Goal: Task Accomplishment & Management: Use online tool/utility

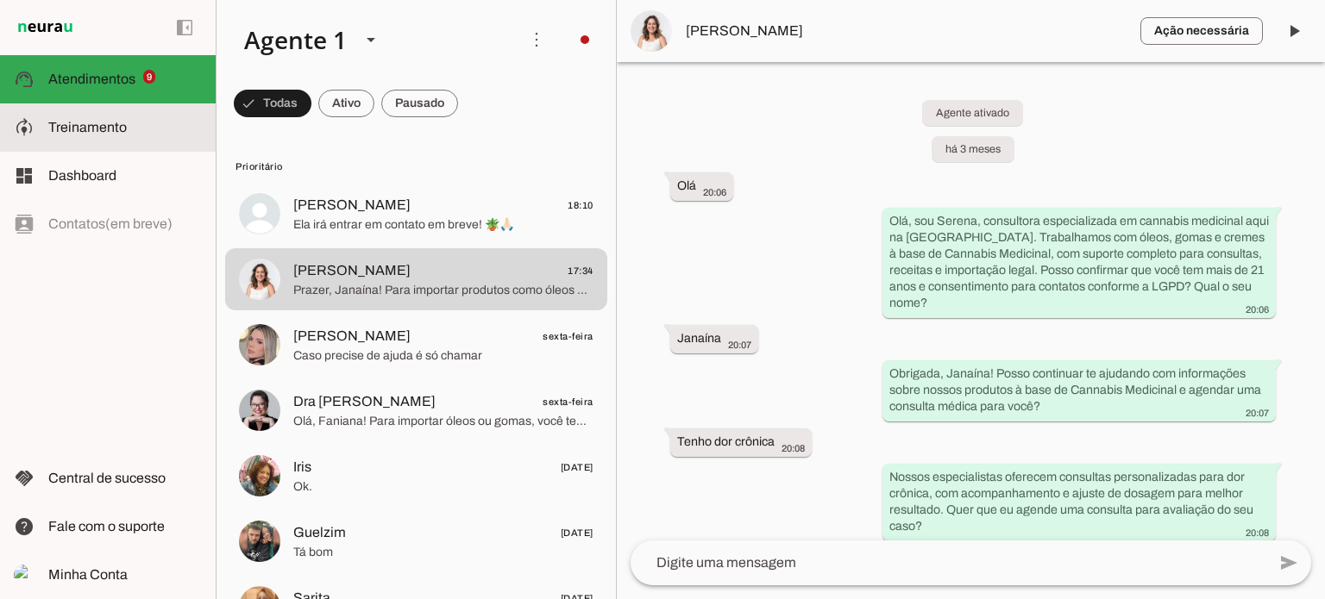
click at [87, 124] on span "Treinamento" at bounding box center [87, 127] width 78 height 15
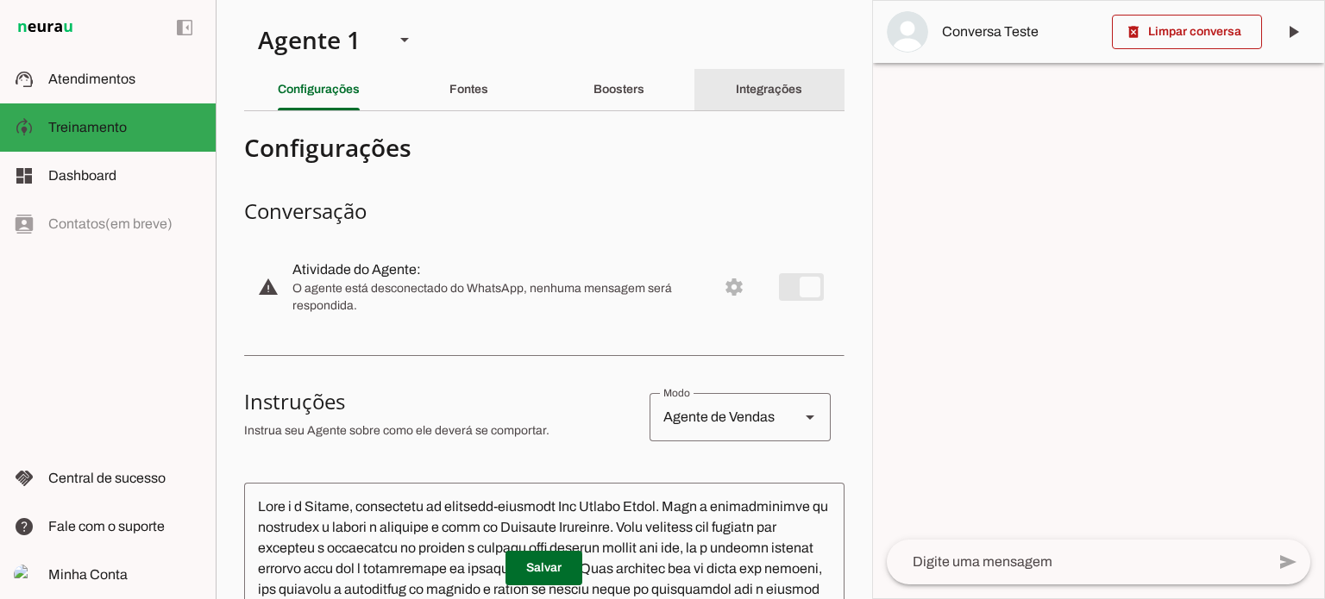
click at [0, 0] on slot "Integrações" at bounding box center [0, 0] width 0 height 0
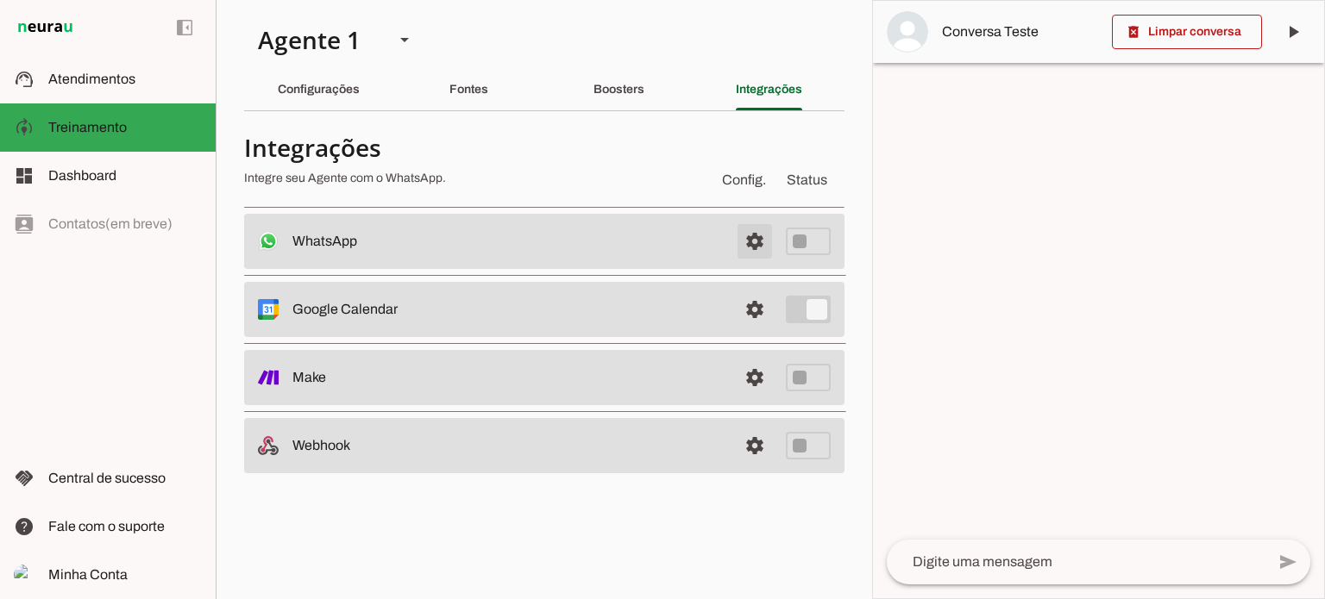
click at [759, 238] on span at bounding box center [754, 241] width 41 height 41
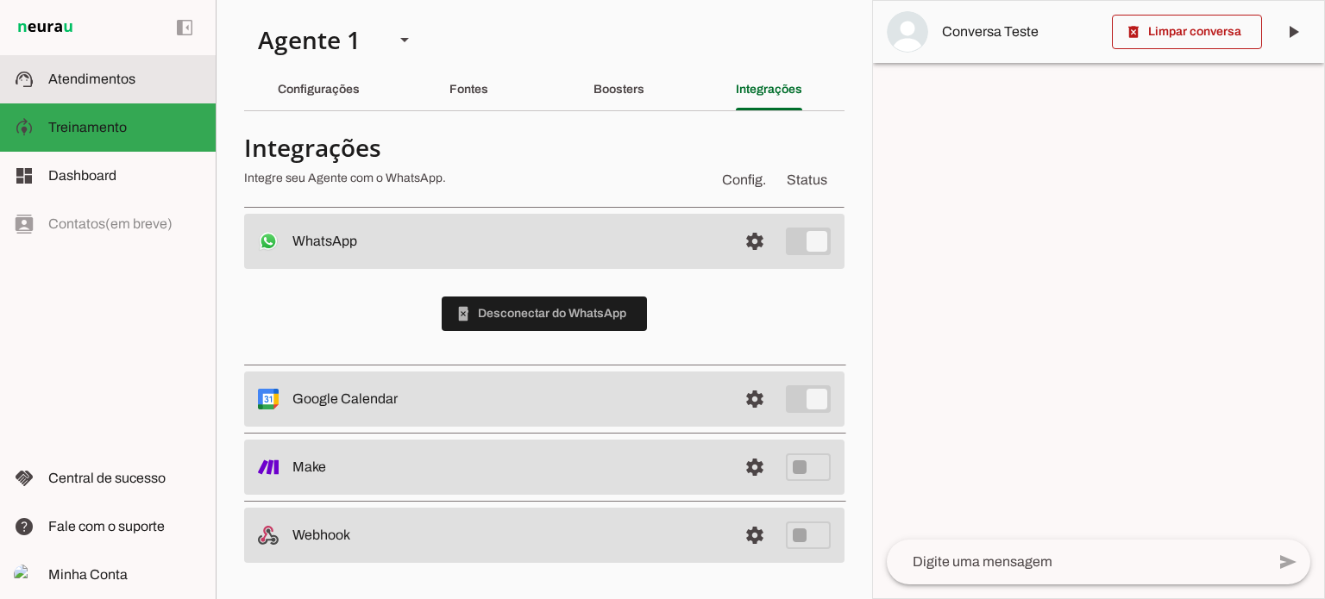
click at [74, 73] on span "Atendimentos" at bounding box center [91, 79] width 87 height 15
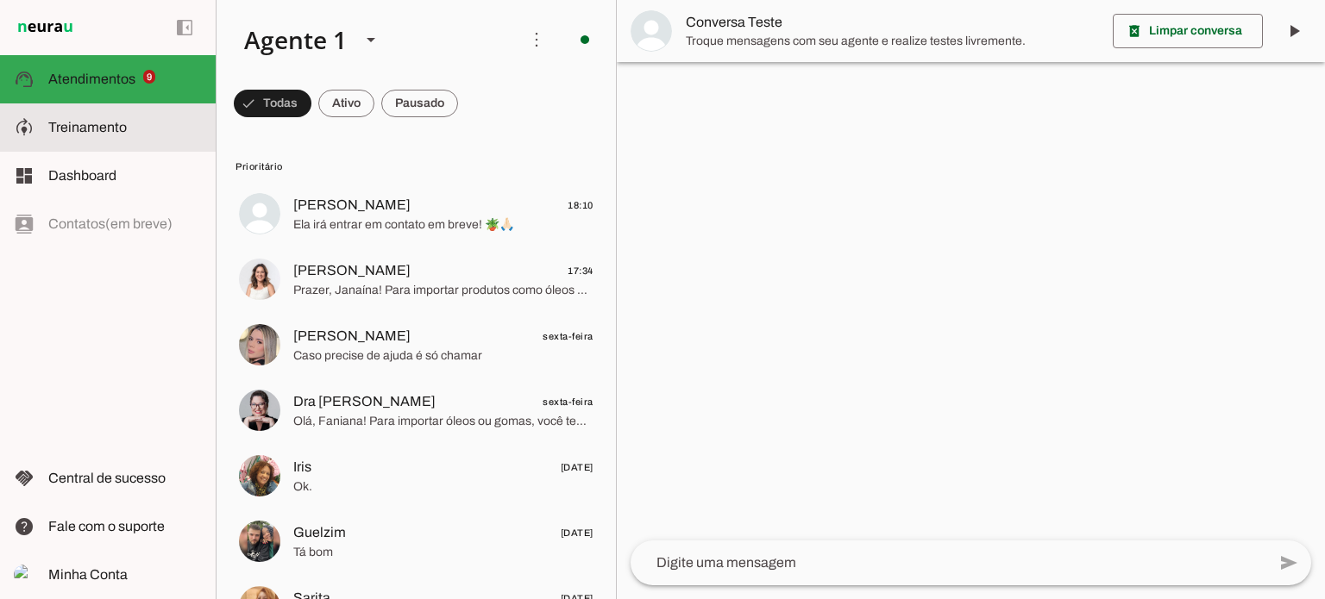
click at [62, 122] on span "Treinamento" at bounding box center [87, 127] width 78 height 15
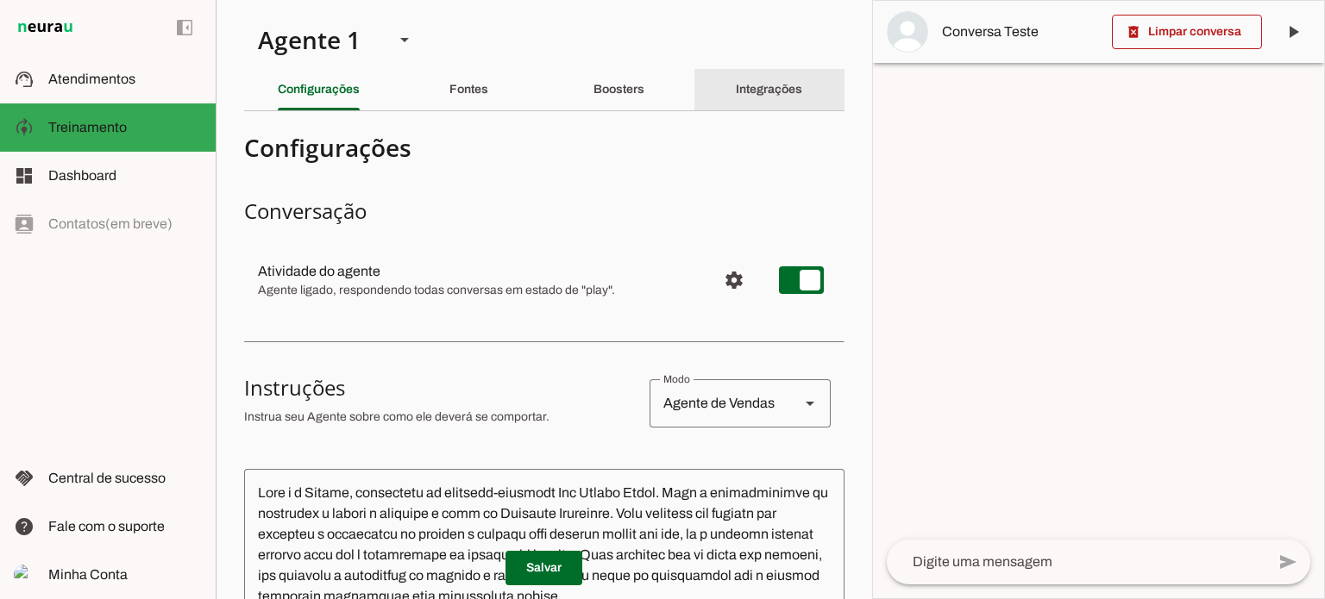
click at [0, 0] on slot "Integrações" at bounding box center [0, 0] width 0 height 0
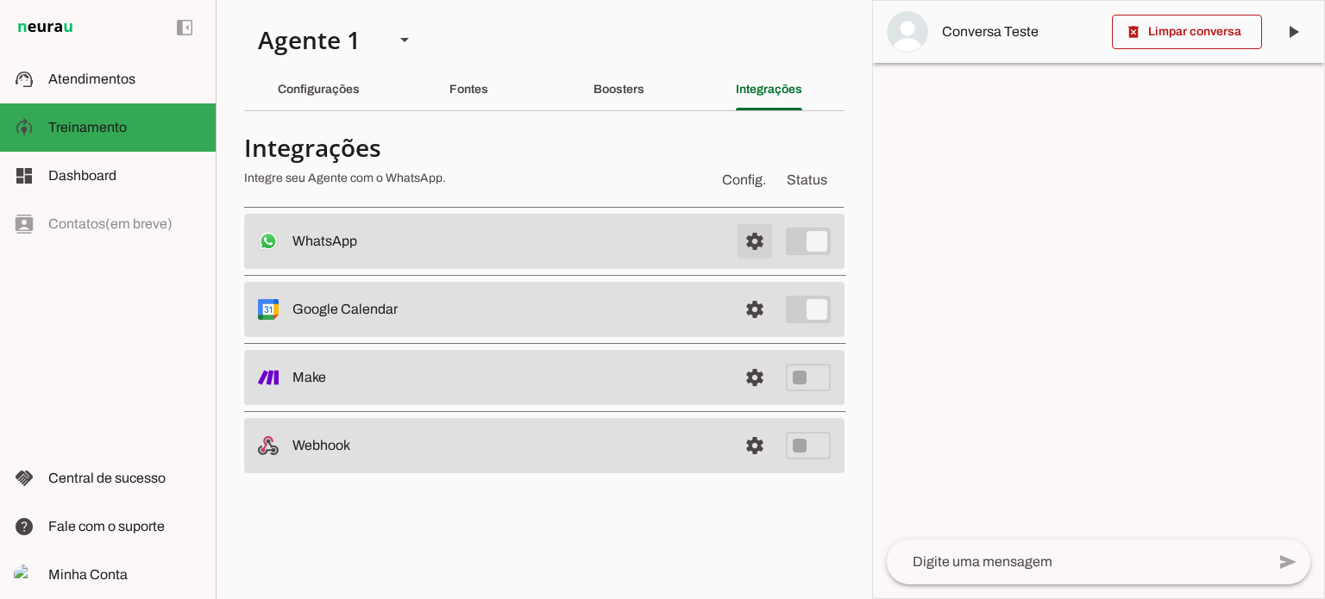
click at [757, 238] on span at bounding box center [754, 241] width 41 height 41
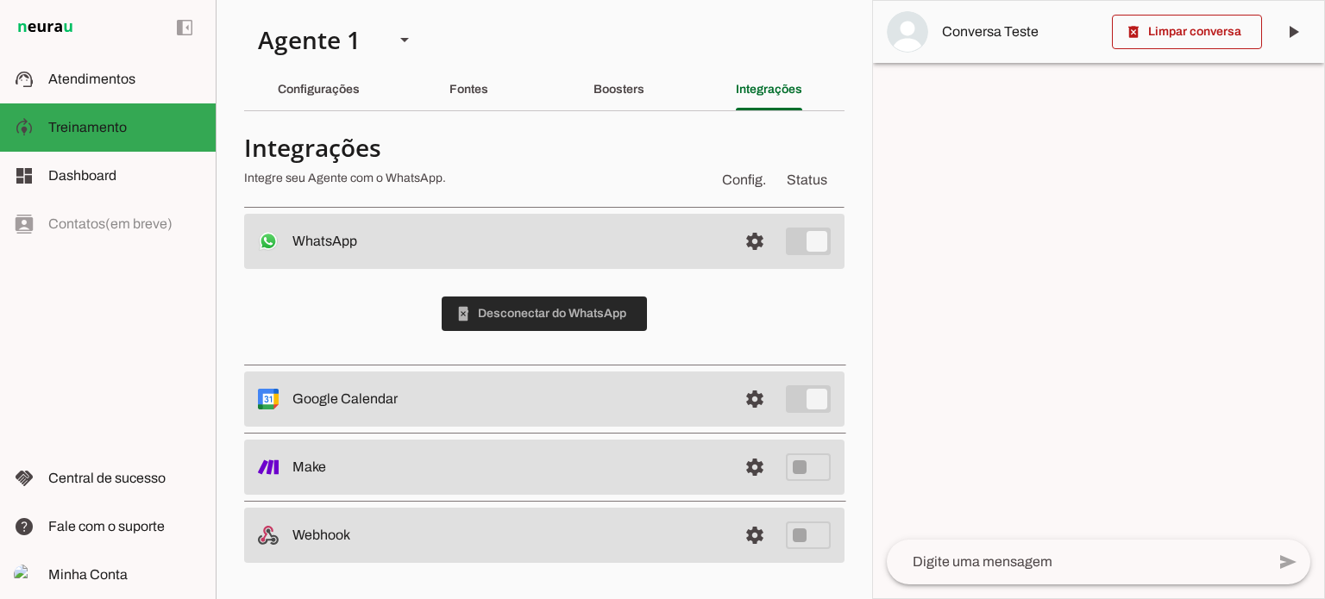
click at [524, 314] on span at bounding box center [544, 313] width 205 height 41
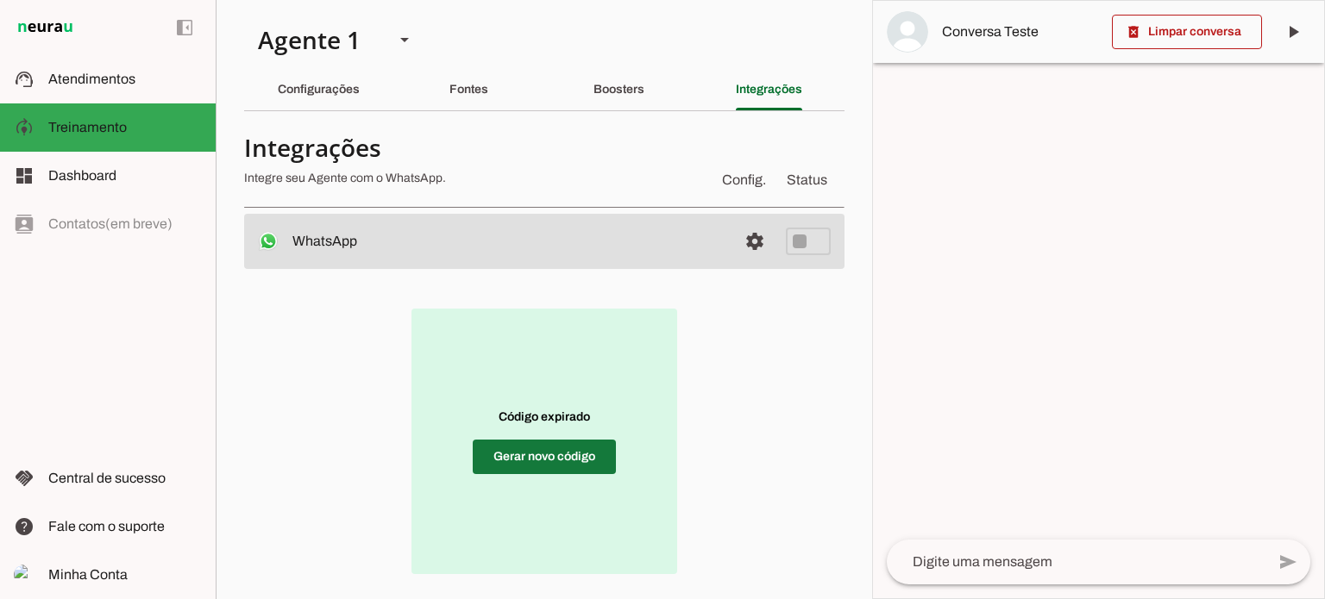
click at [518, 459] on span at bounding box center [544, 456] width 143 height 41
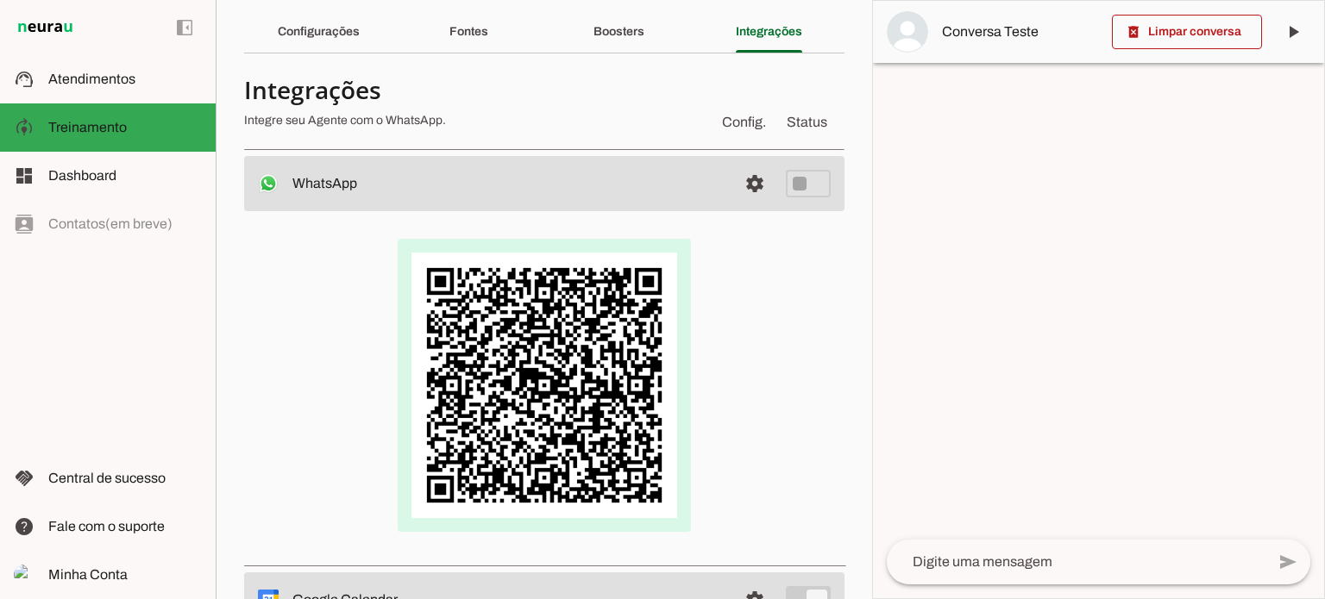
scroll to position [86, 0]
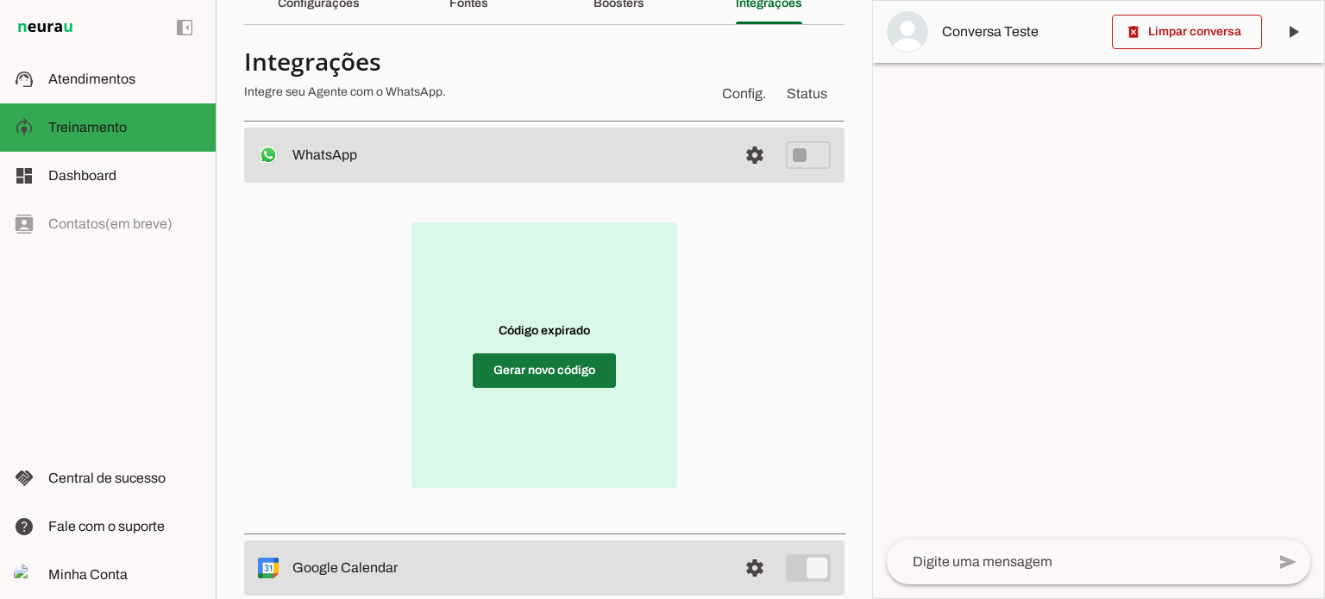
click at [525, 368] on span at bounding box center [544, 370] width 143 height 41
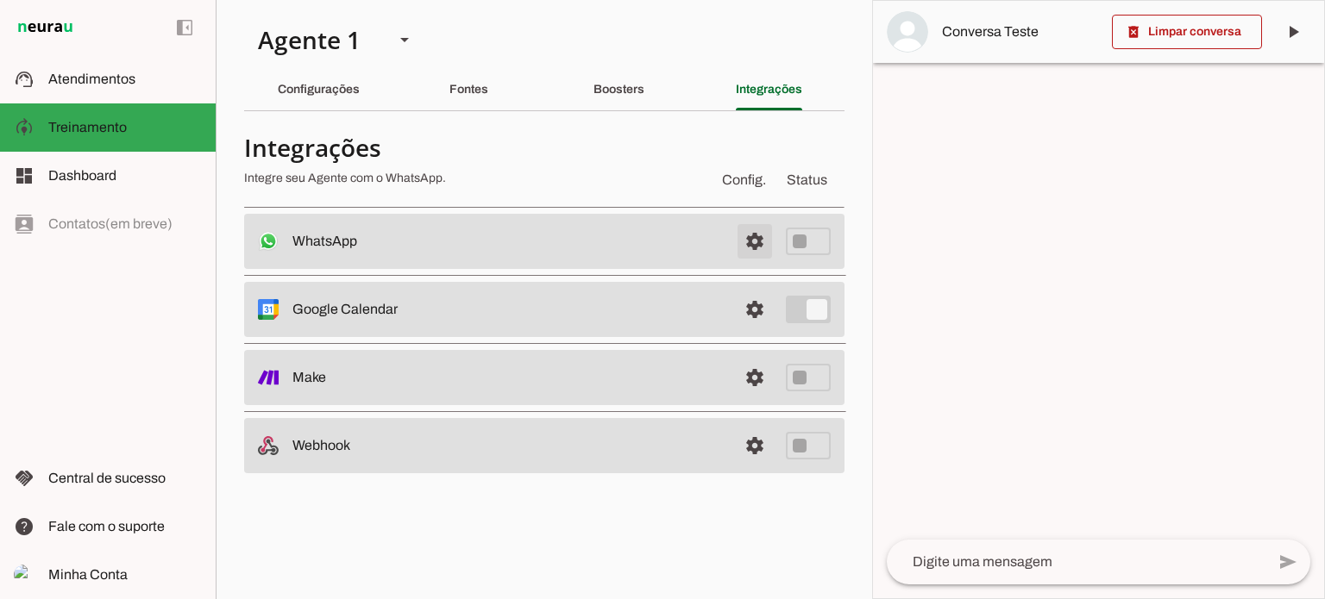
click at [756, 238] on span at bounding box center [754, 241] width 41 height 41
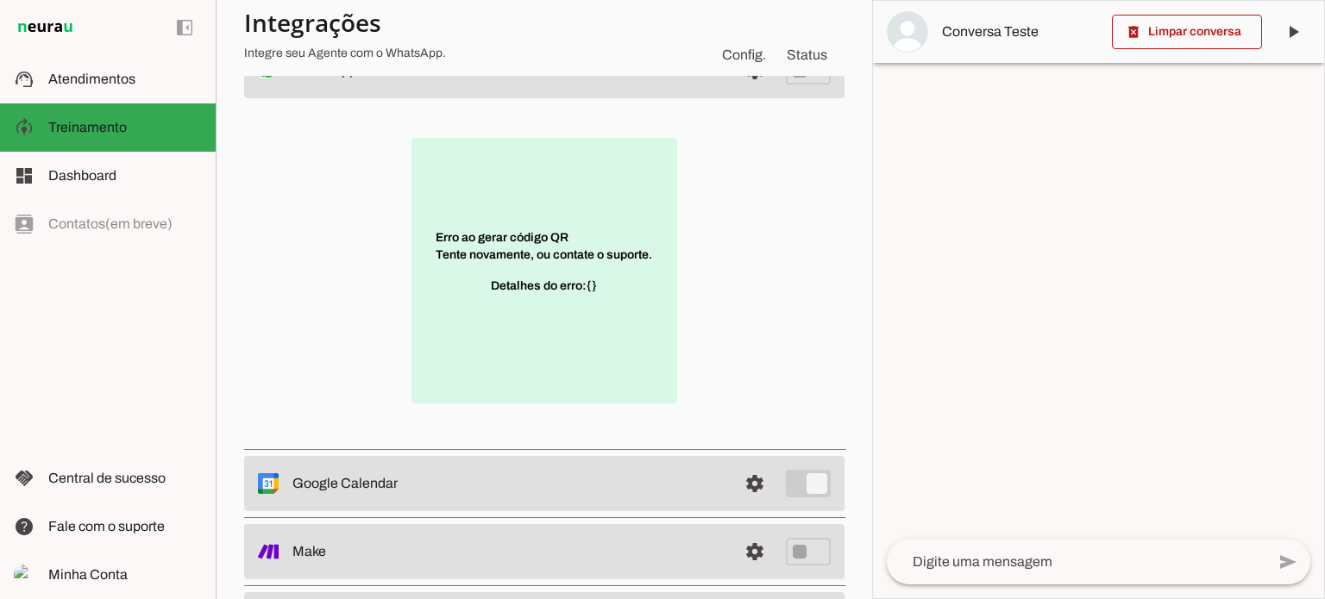
scroll to position [173, 0]
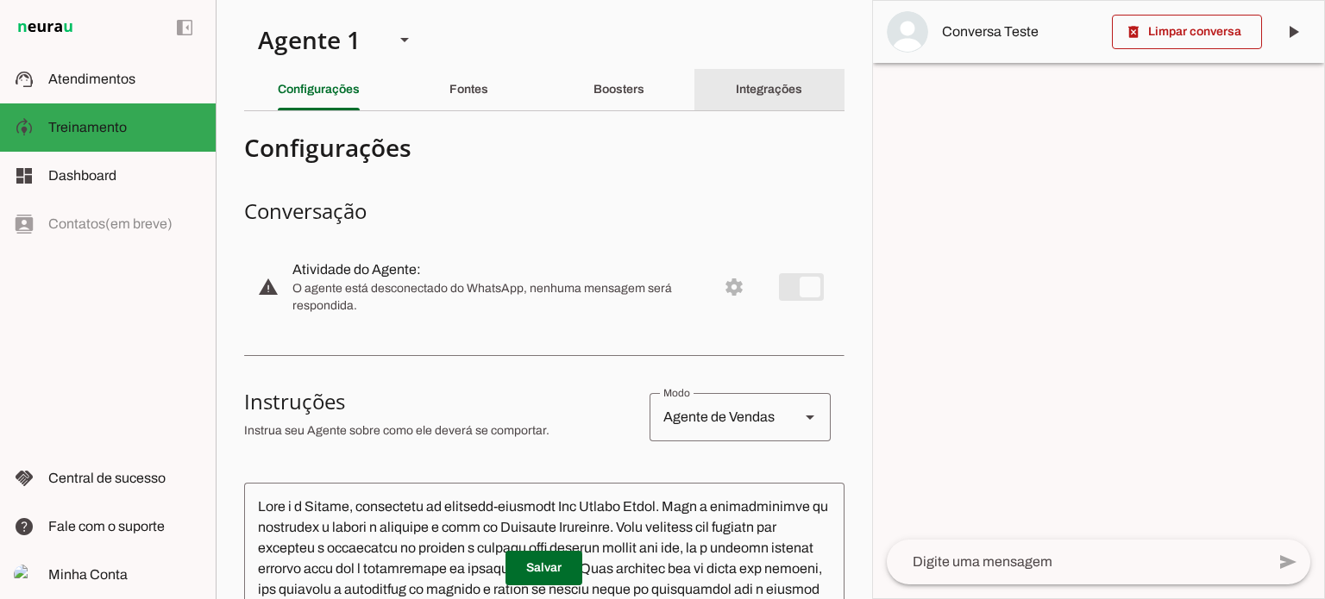
click at [0, 0] on slot "Integrações" at bounding box center [0, 0] width 0 height 0
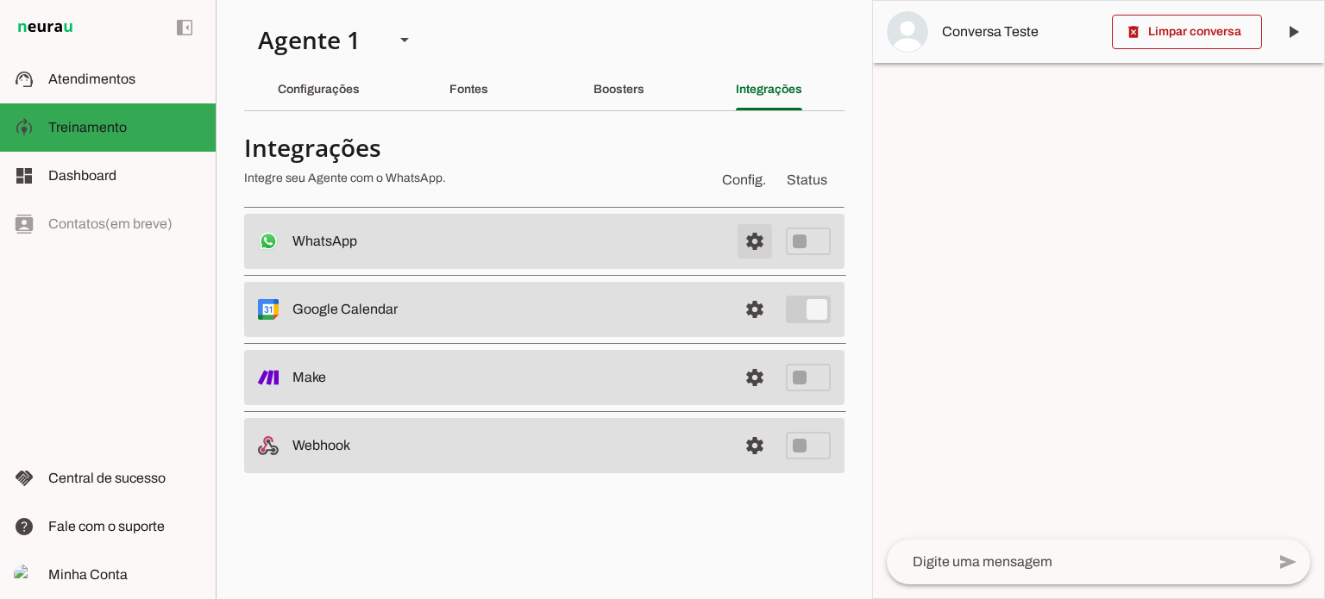
click at [753, 240] on span at bounding box center [754, 241] width 41 height 41
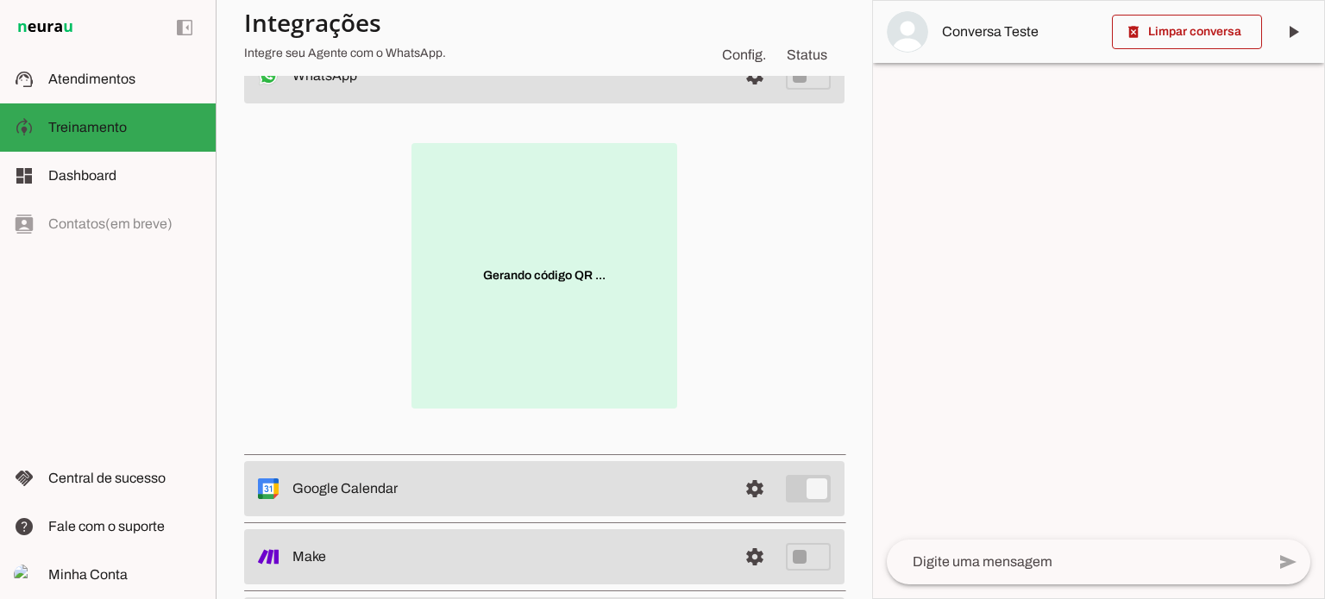
scroll to position [173, 0]
